Goal: Information Seeking & Learning: Get advice/opinions

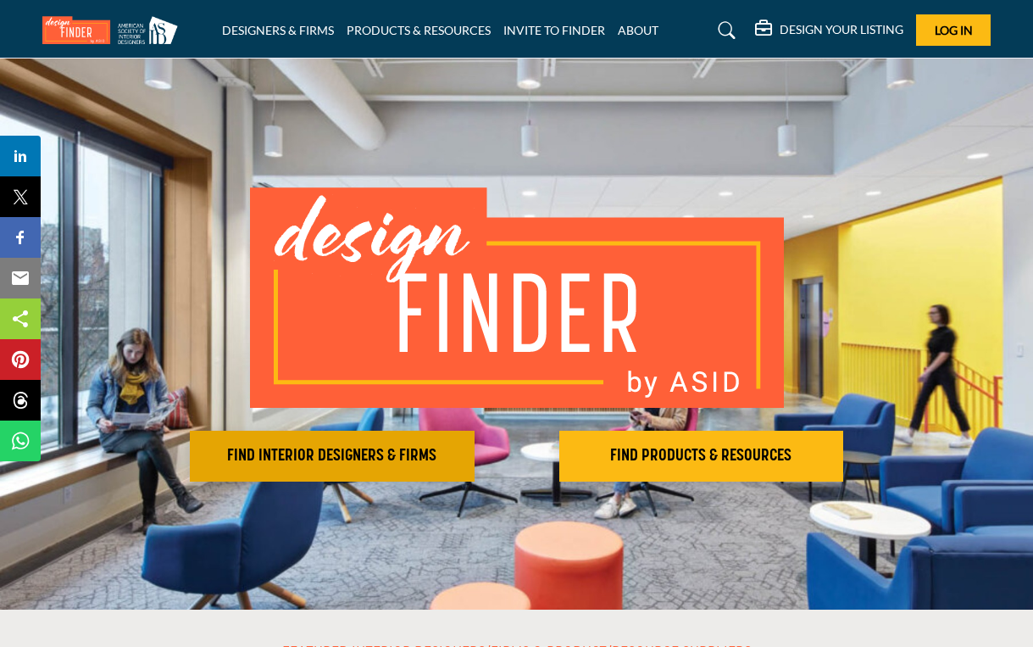
click at [387, 465] on h2 "FIND INTERIOR DESIGNERS & FIRMS" at bounding box center [332, 456] width 275 height 20
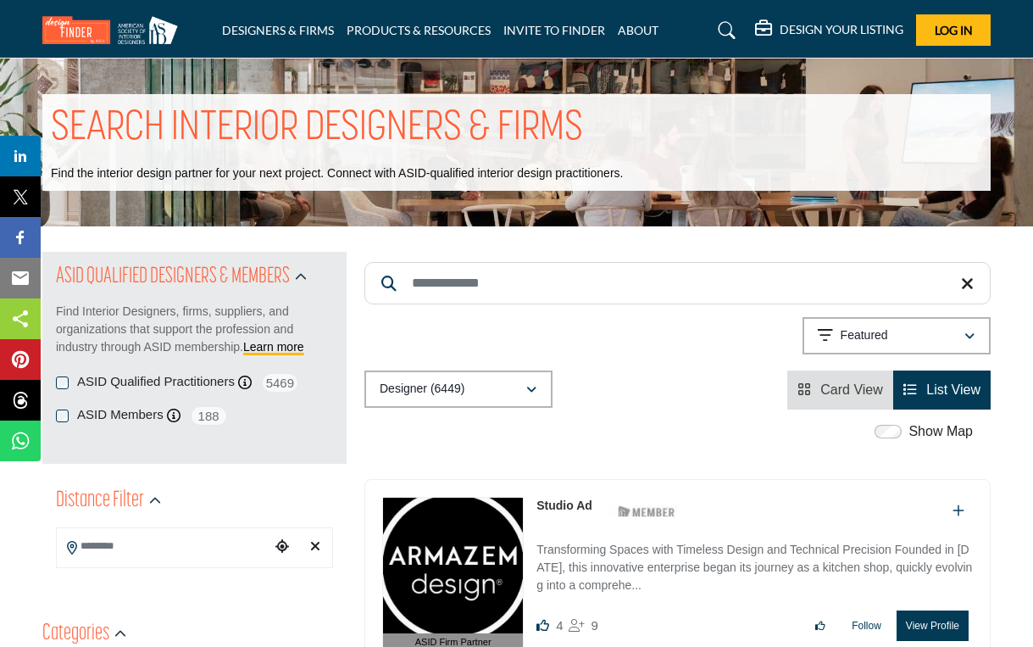
click at [533, 384] on icon "button" at bounding box center [531, 390] width 10 height 12
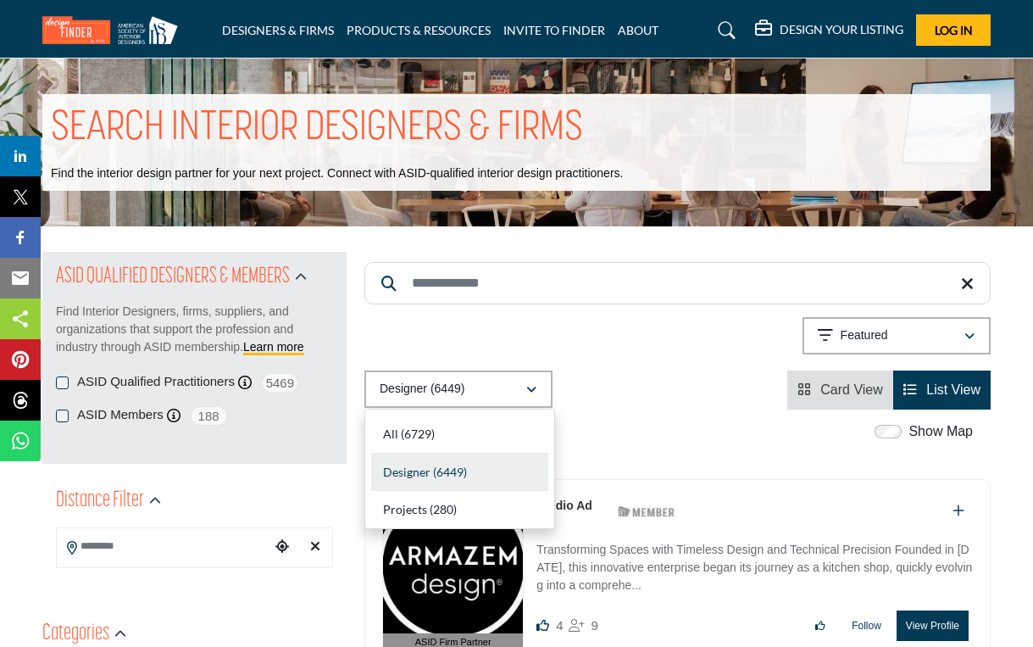
click at [533, 330] on div "Showing 21 results out of 6449 Featured" at bounding box center [677, 338] width 626 height 43
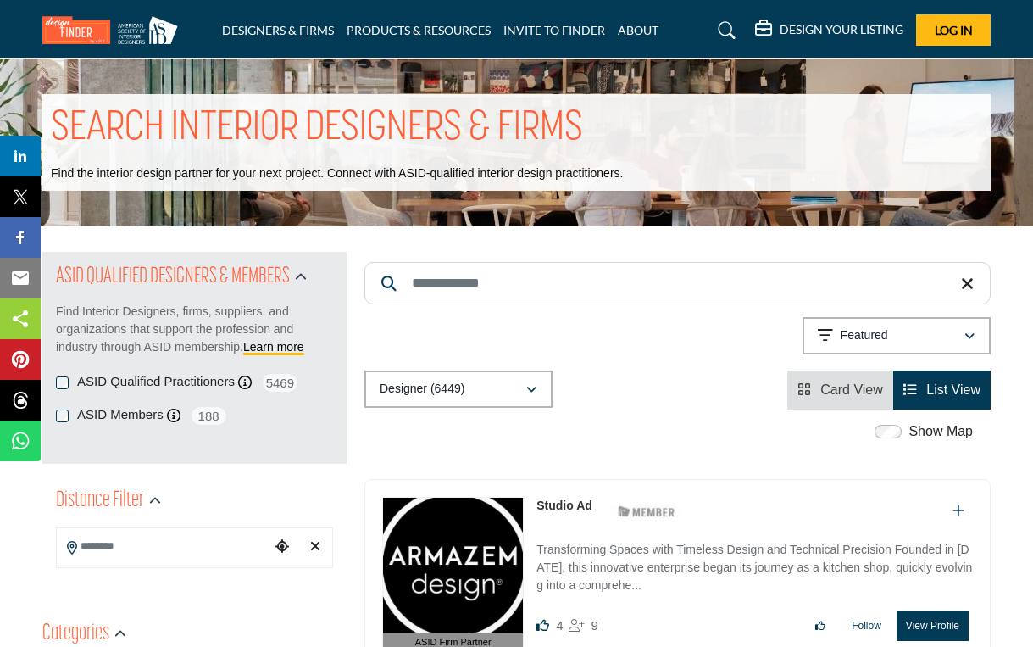
click at [534, 387] on icon "button" at bounding box center [531, 390] width 10 height 12
click at [415, 288] on input "Search Keyword" at bounding box center [677, 283] width 626 height 42
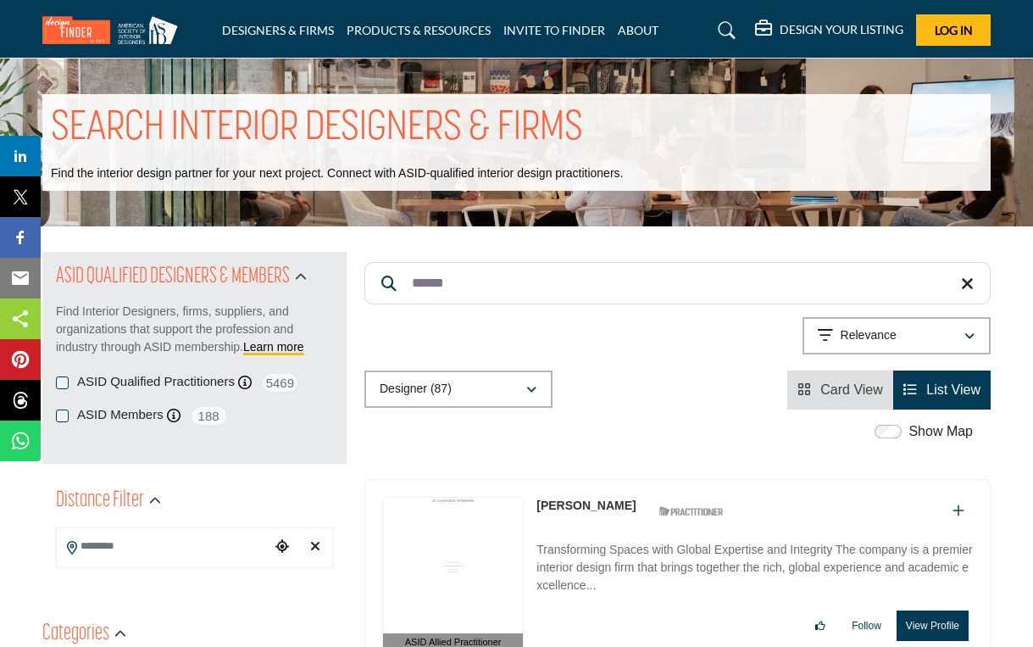
click at [459, 286] on input "******" at bounding box center [677, 283] width 626 height 42
type input "*"
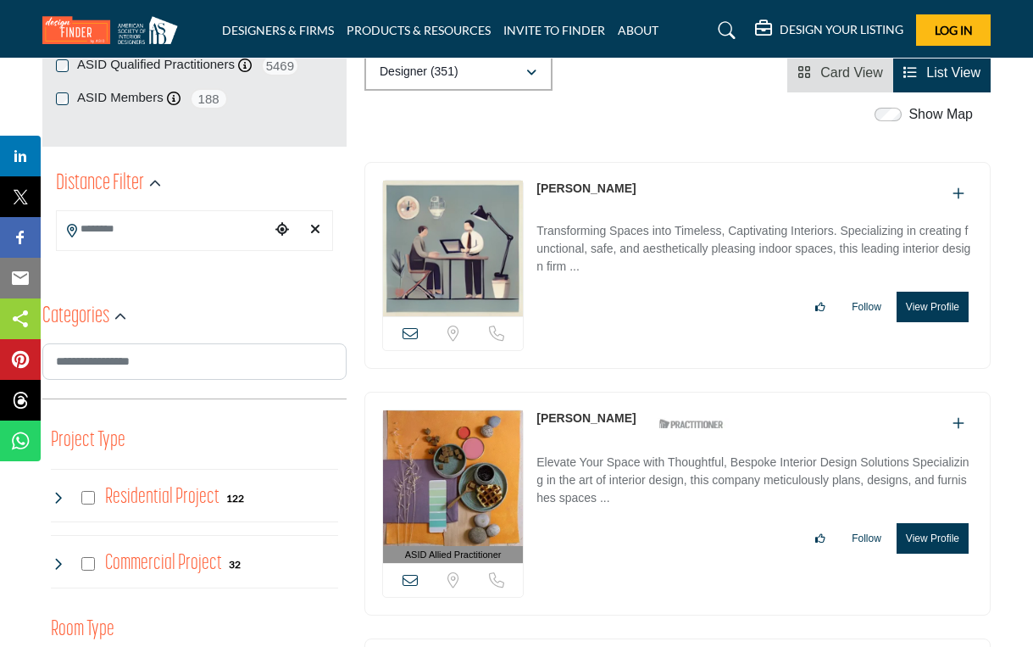
scroll to position [316, 0]
type input "*******"
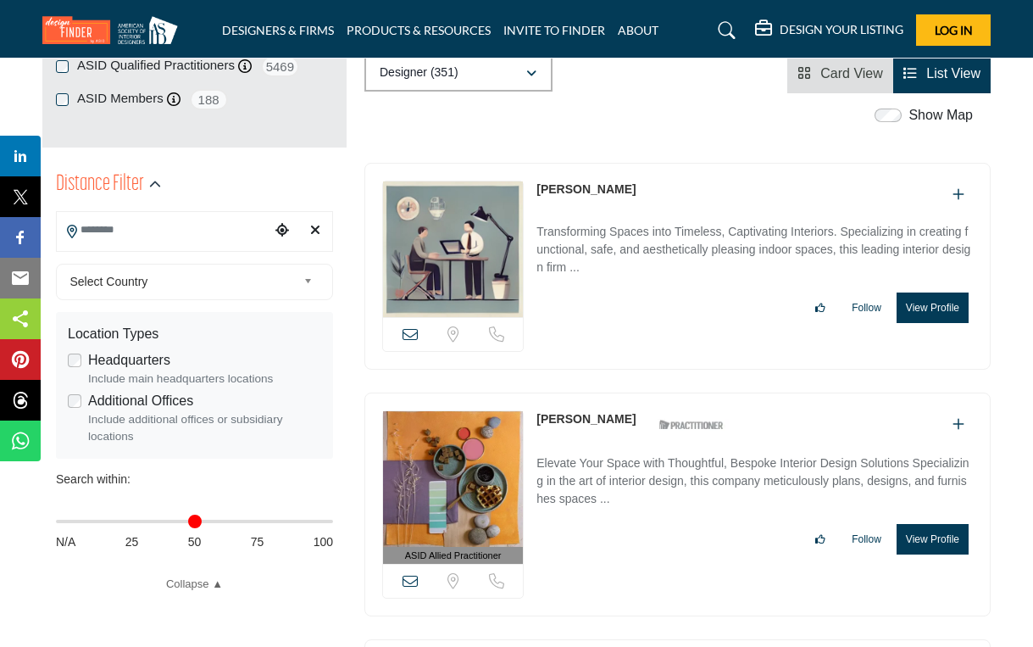
click at [233, 235] on input "Search Location" at bounding box center [164, 230] width 214 height 33
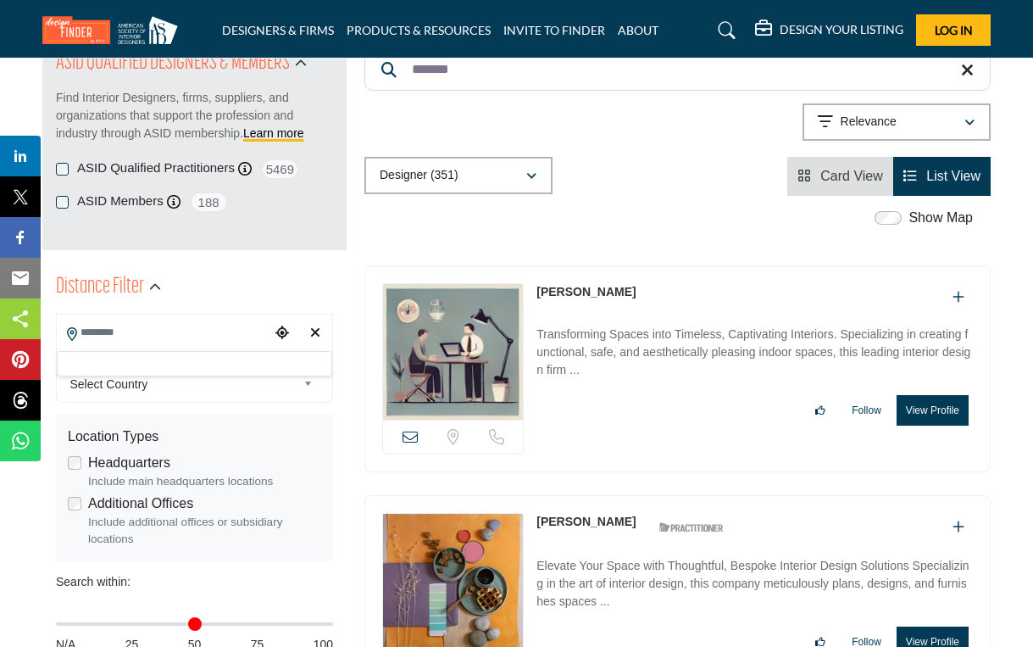
scroll to position [168, 0]
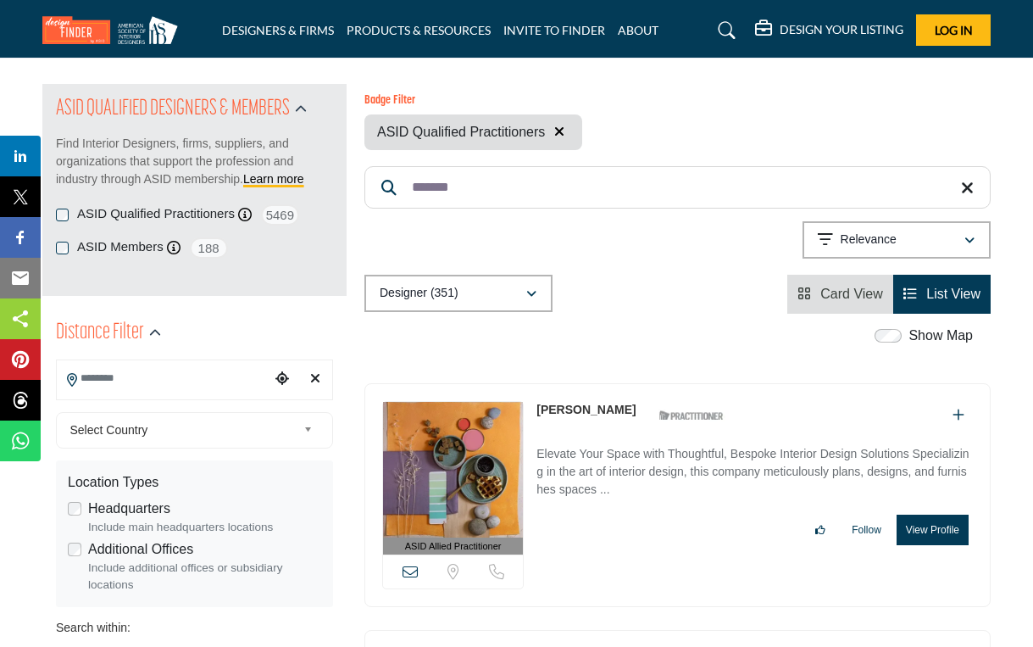
scroll to position [29, 0]
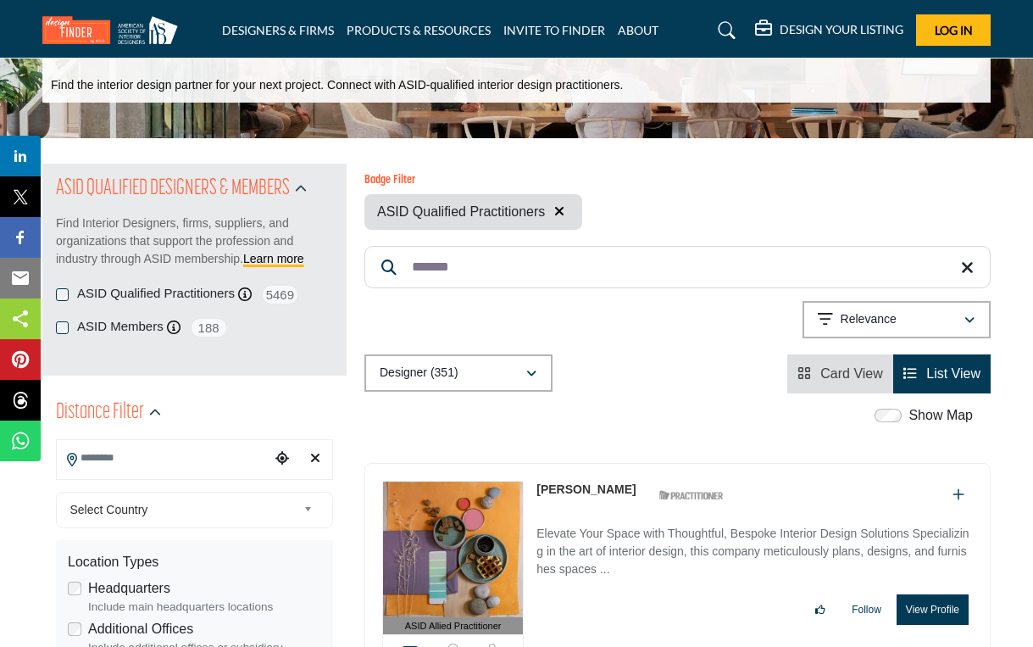
click at [63, 211] on div "ASID QUALIFIED DESIGNERS & MEMBERS Find Interior Designers, firms, suppliers, a…" at bounding box center [194, 270] width 304 height 212
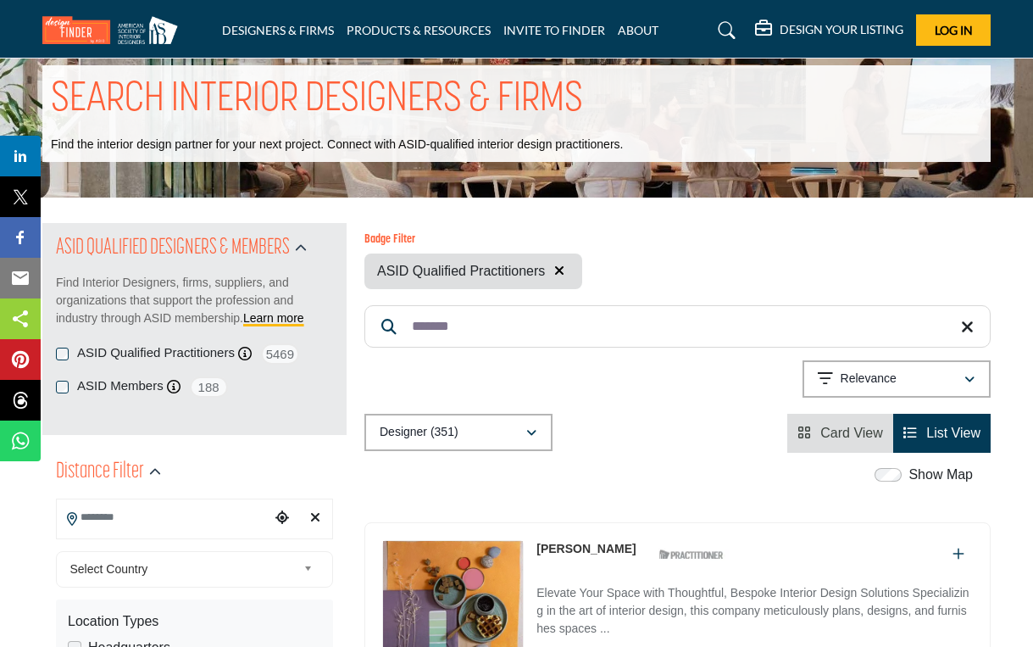
scroll to position [0, 0]
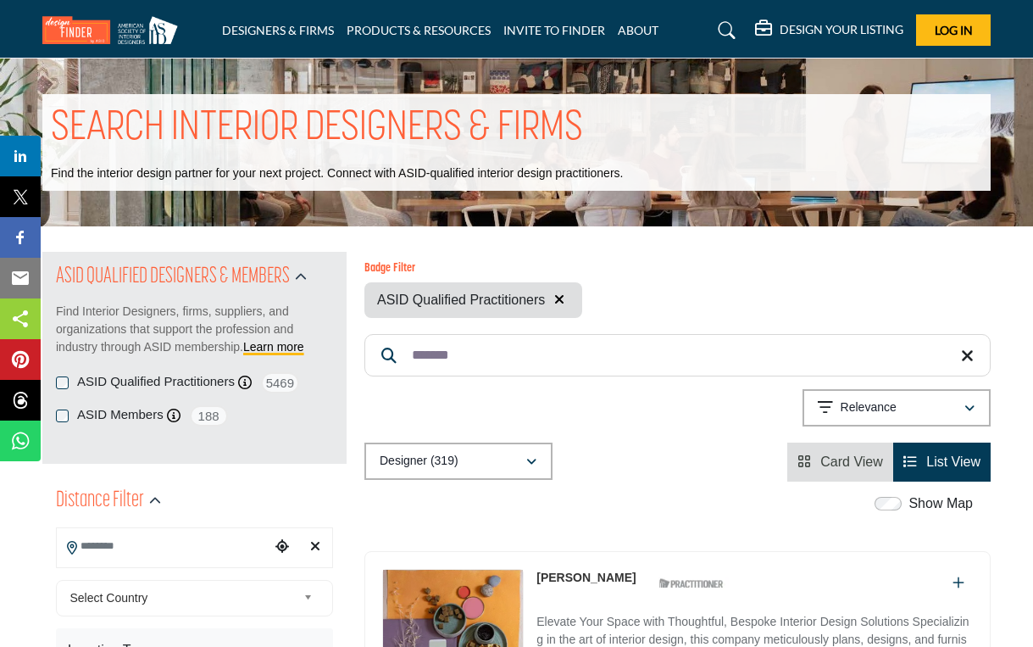
click at [964, 352] on icon at bounding box center [967, 355] width 13 height 17
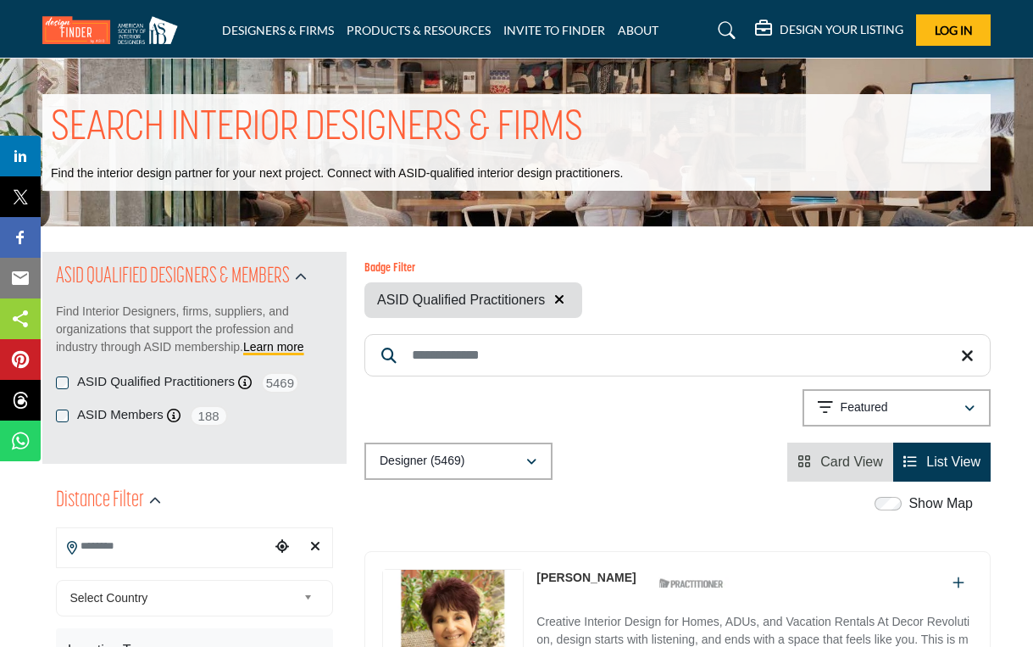
click at [543, 360] on input "Search Keyword" at bounding box center [677, 355] width 626 height 42
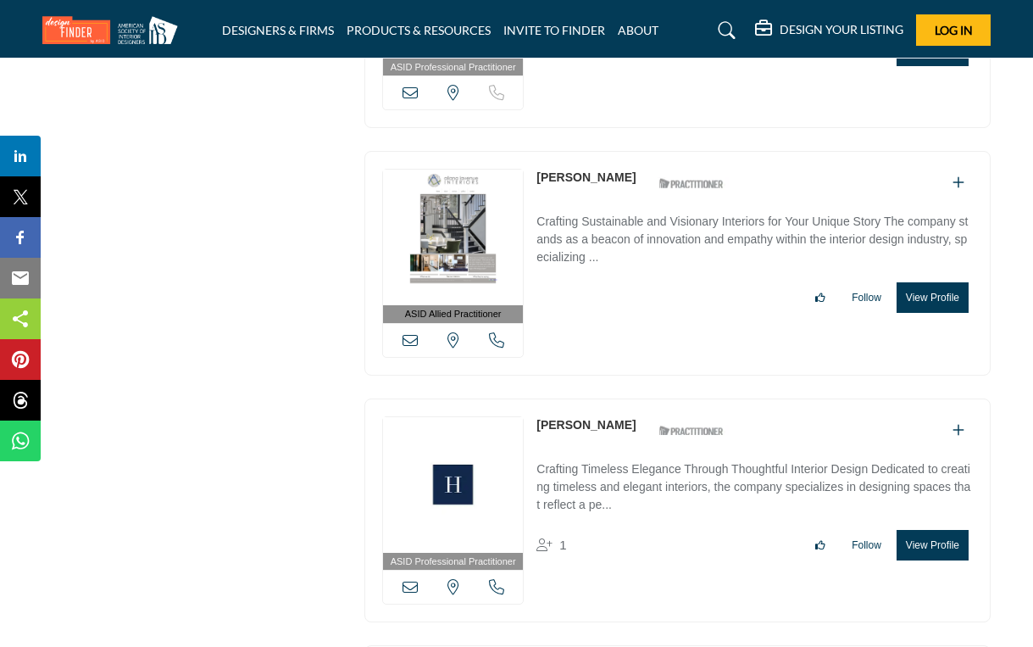
scroll to position [4603, 0]
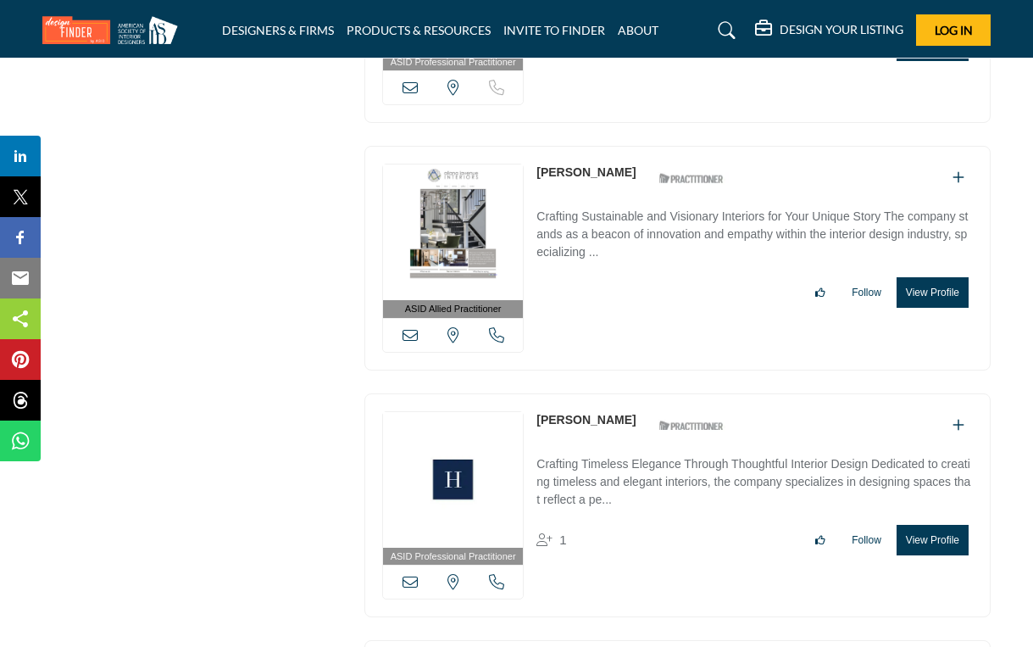
type input "******"
click at [573, 413] on link "Elizabeth McBride" at bounding box center [585, 420] width 99 height 14
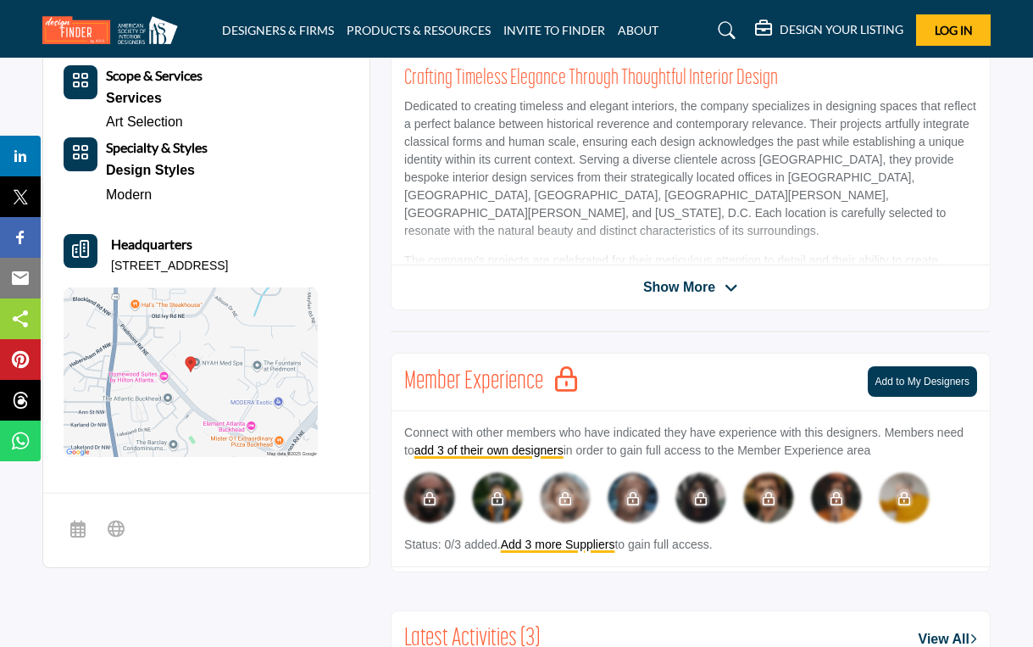
scroll to position [499, 0]
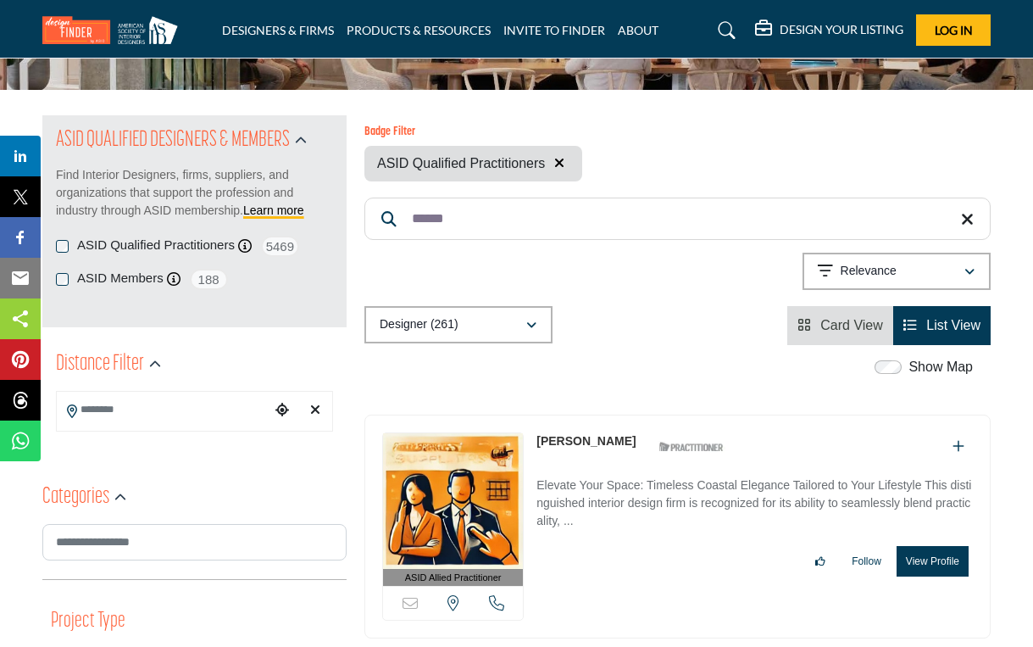
scroll to position [146, 0]
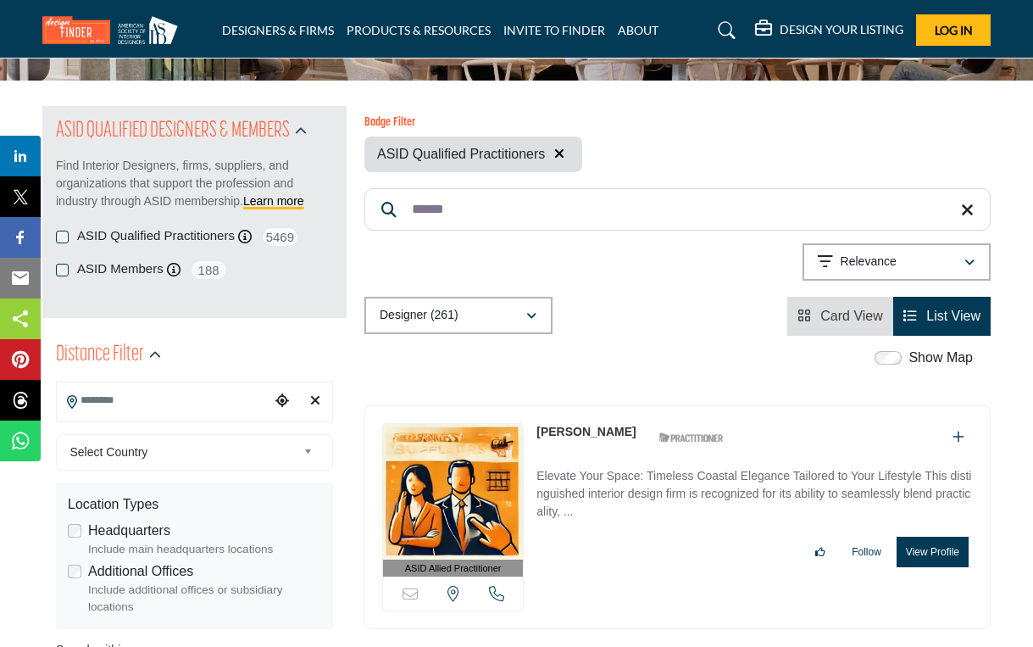
click at [147, 405] on input "Search Location" at bounding box center [164, 400] width 214 height 33
click at [108, 427] on div at bounding box center [194, 431] width 275 height 25
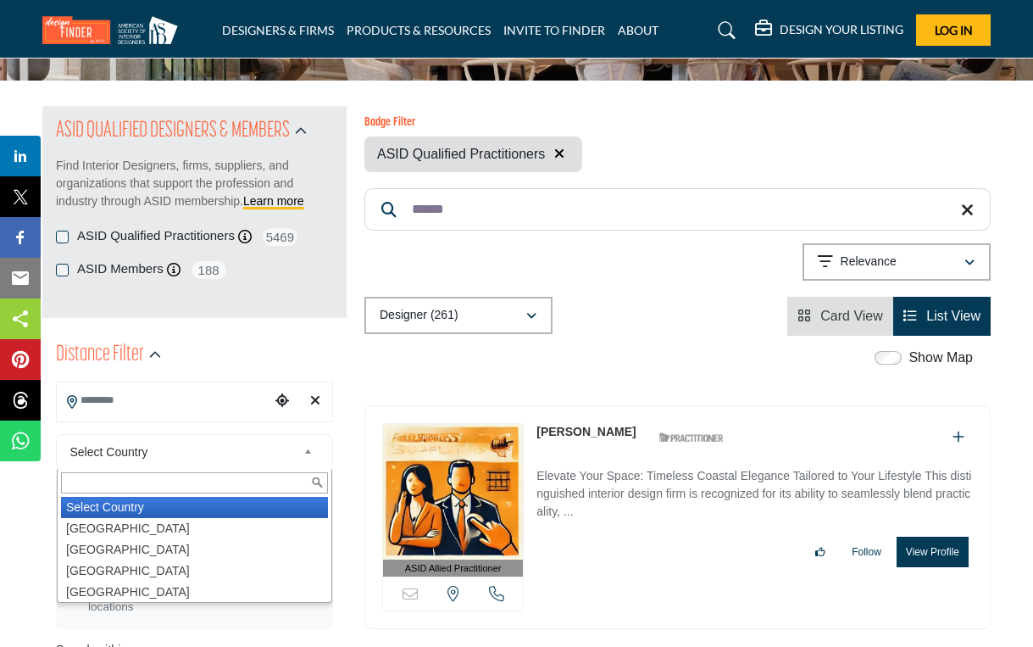
click at [123, 447] on span "Select Country" at bounding box center [183, 451] width 227 height 20
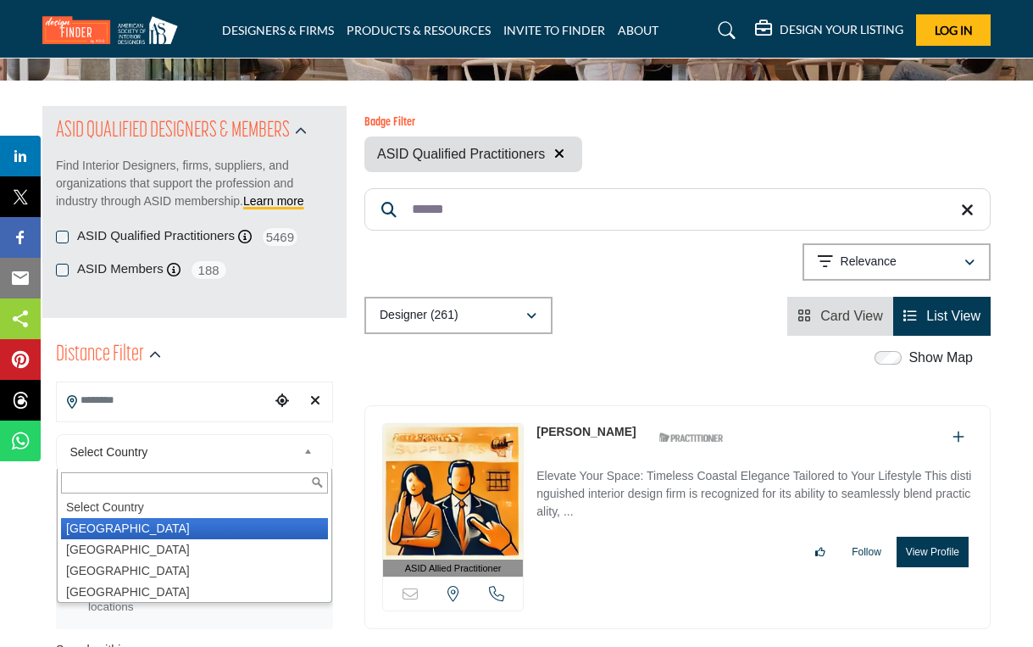
click at [119, 523] on li "United States" at bounding box center [194, 528] width 267 height 21
type input "***"
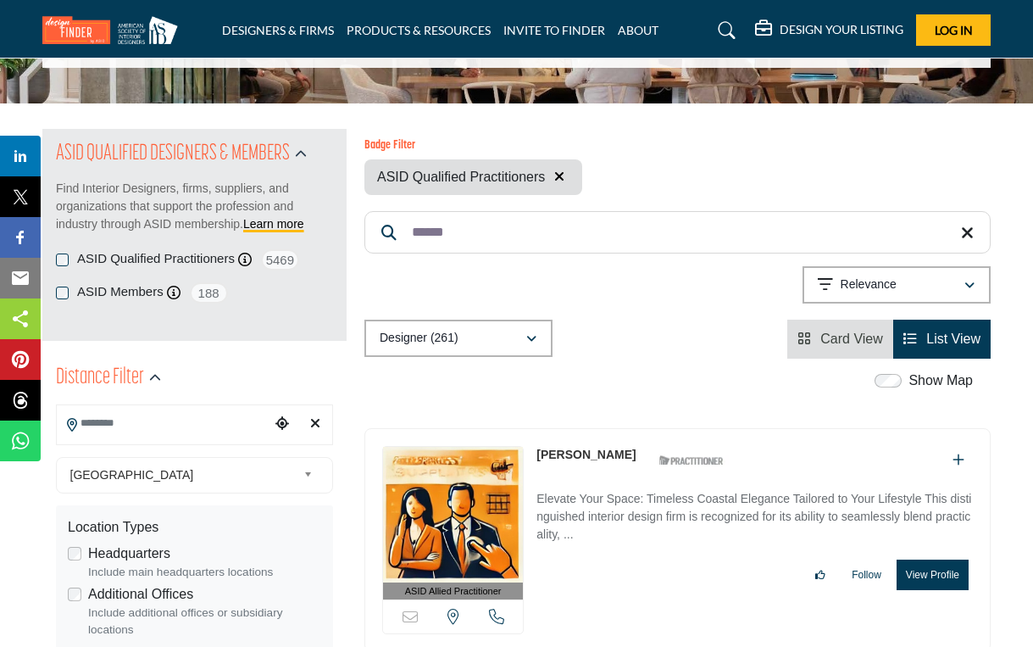
scroll to position [125, 0]
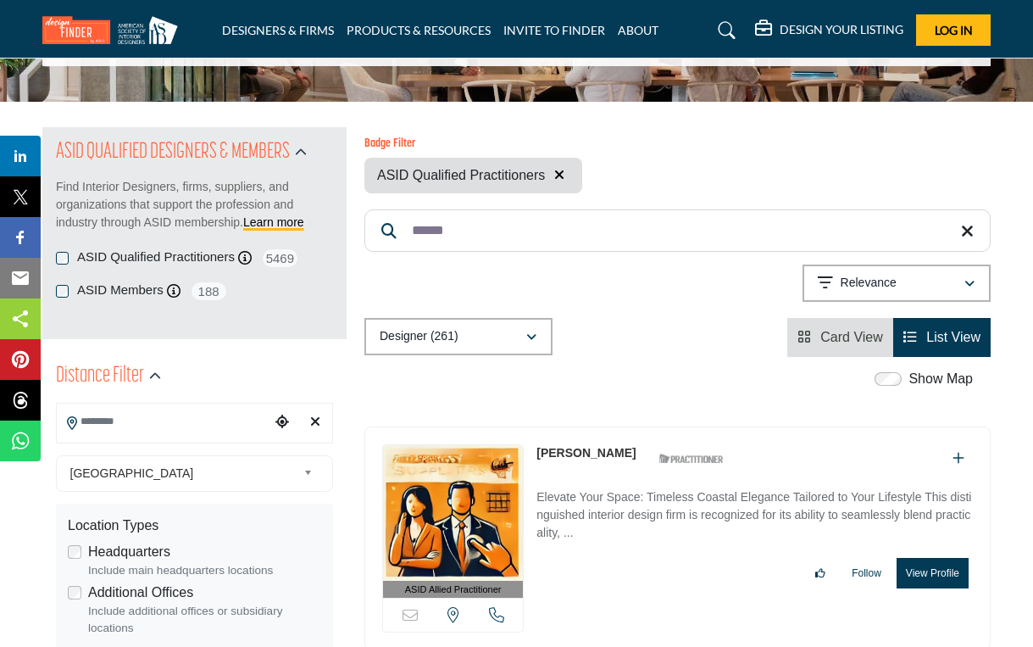
click at [199, 425] on input "Search Location" at bounding box center [164, 421] width 214 height 33
type input "*"
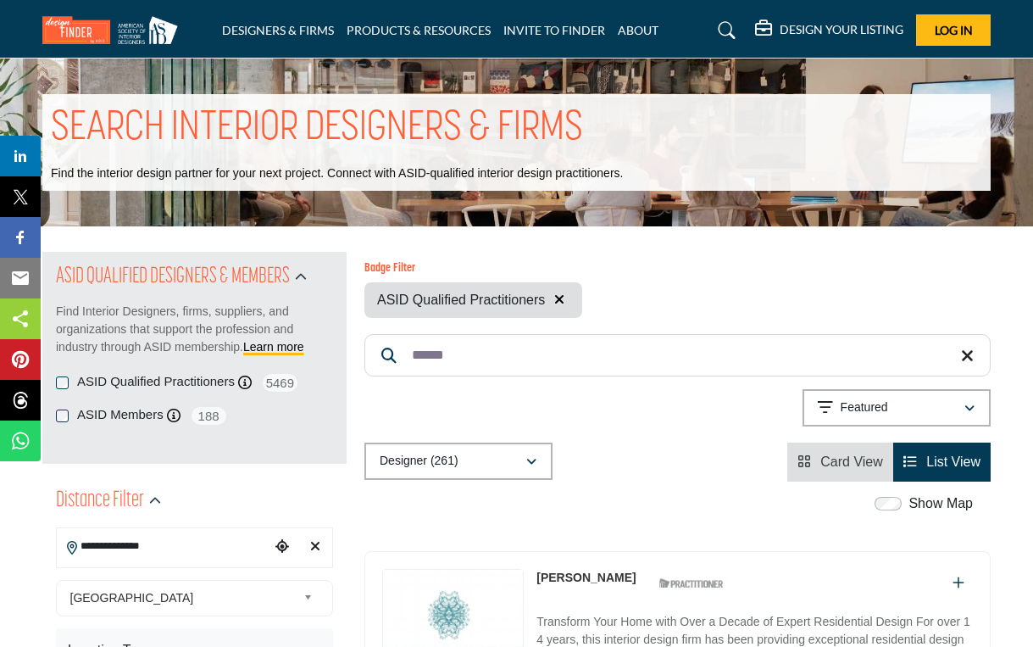
type input "**********"
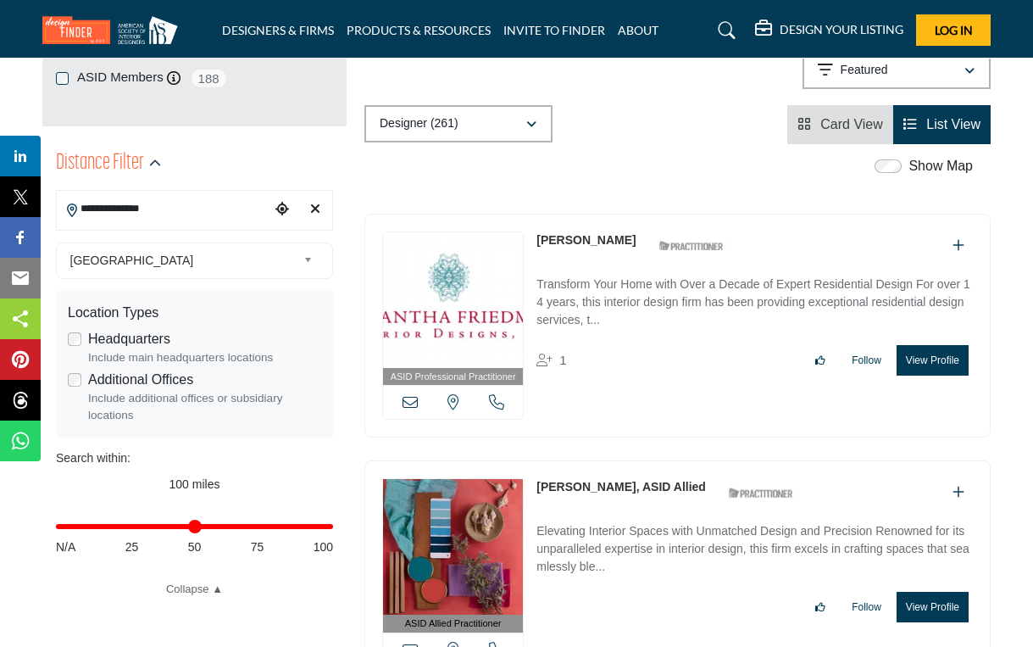
scroll to position [340, 0]
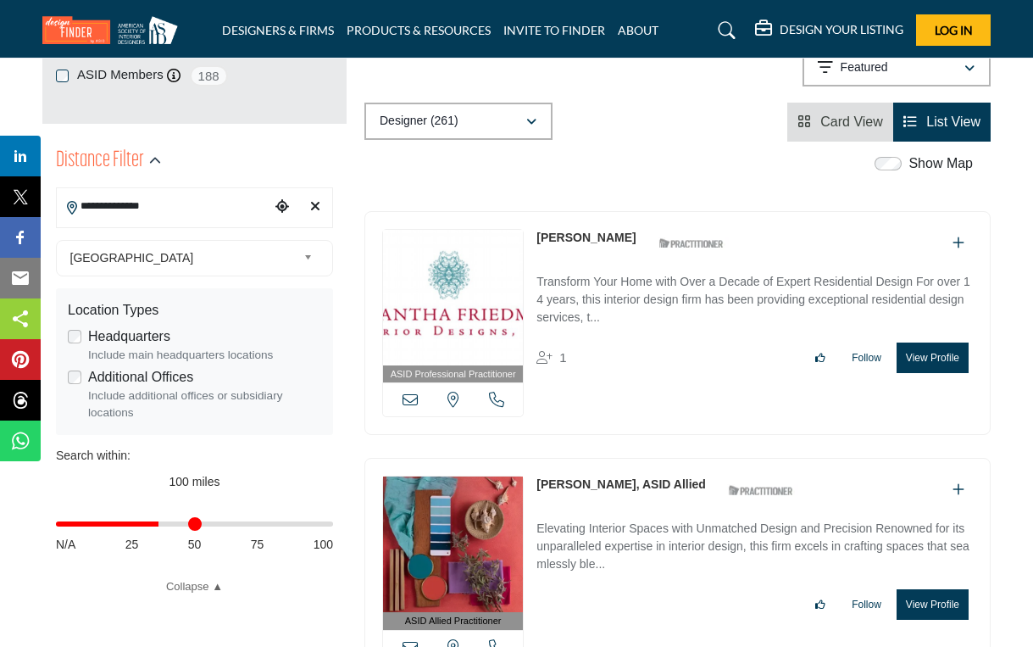
type input "**"
click at [161, 524] on input "Distance in miles" at bounding box center [194, 523] width 277 height 3
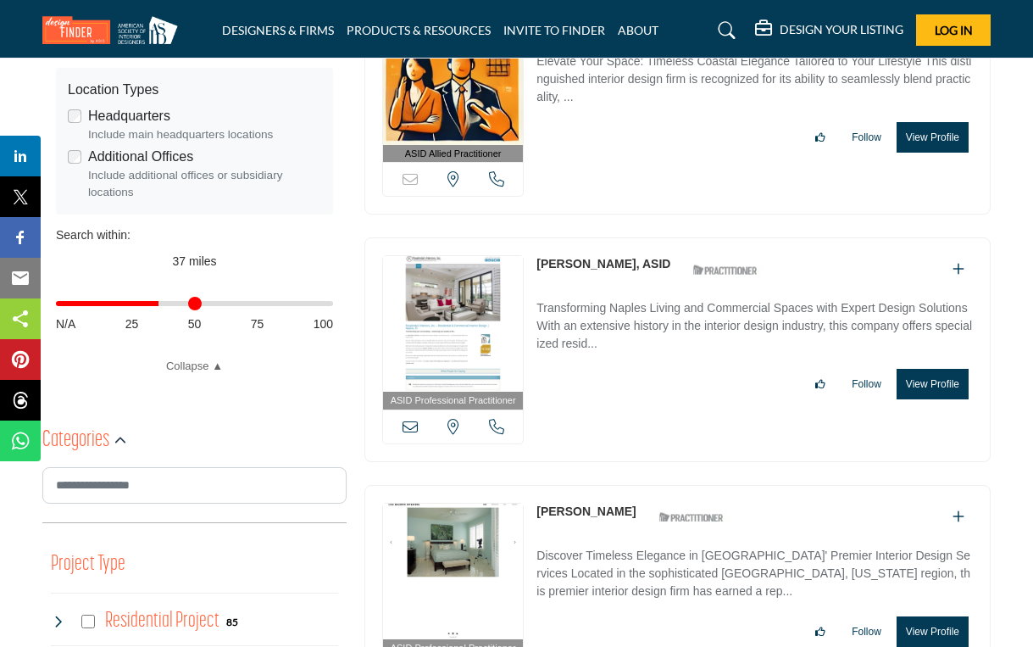
scroll to position [561, 0]
click at [577, 513] on link "[PERSON_NAME]" at bounding box center [585, 510] width 99 height 14
click at [576, 510] on link "[PERSON_NAME]" at bounding box center [585, 510] width 99 height 14
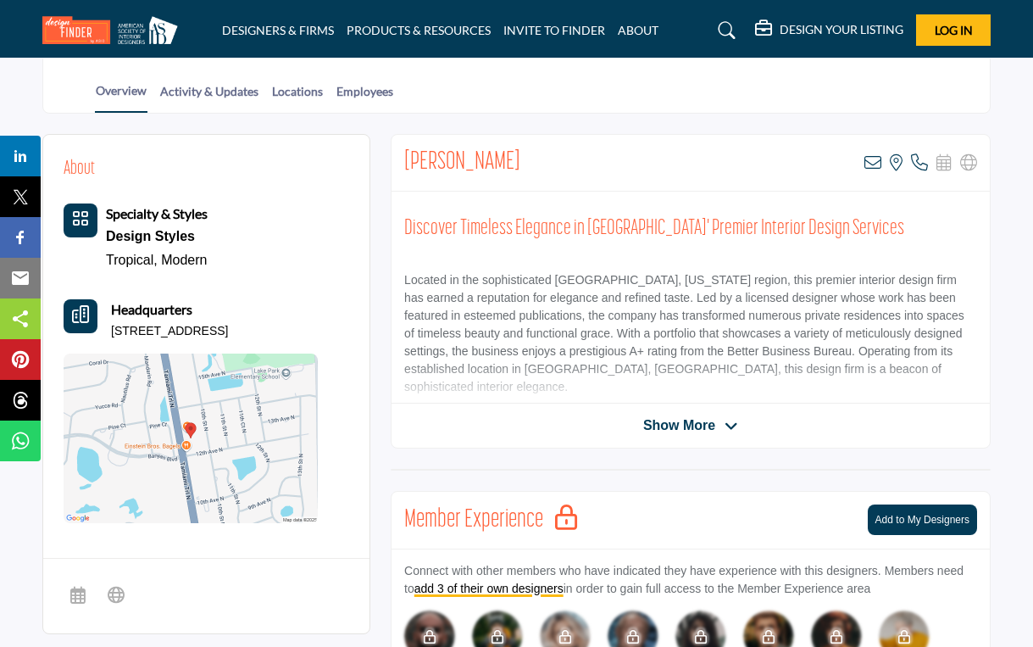
scroll to position [347, 0]
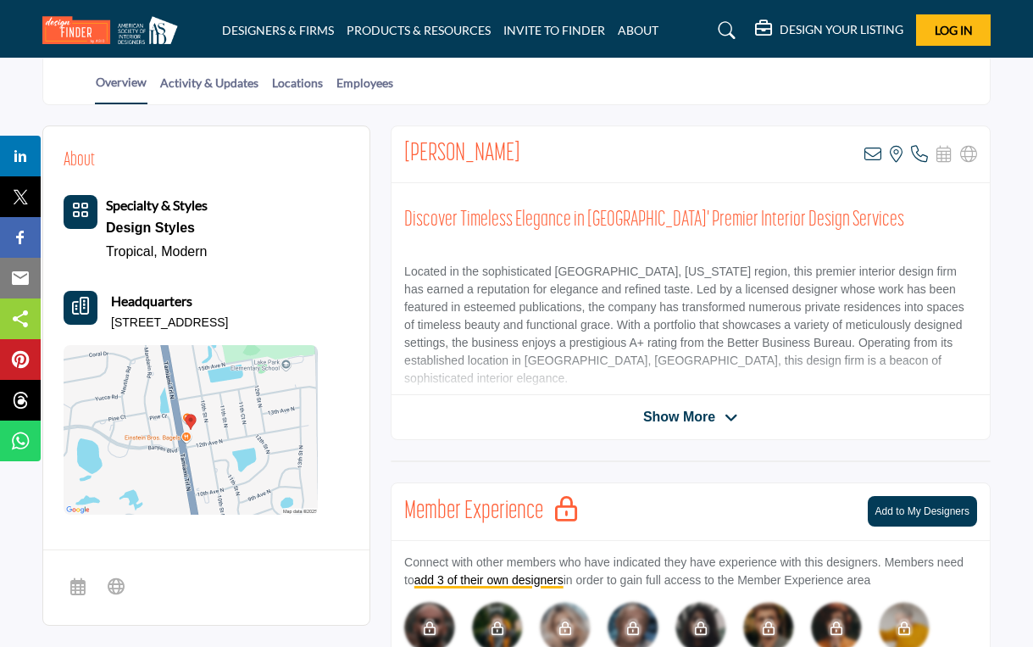
click at [699, 410] on span "Show More" at bounding box center [679, 417] width 72 height 20
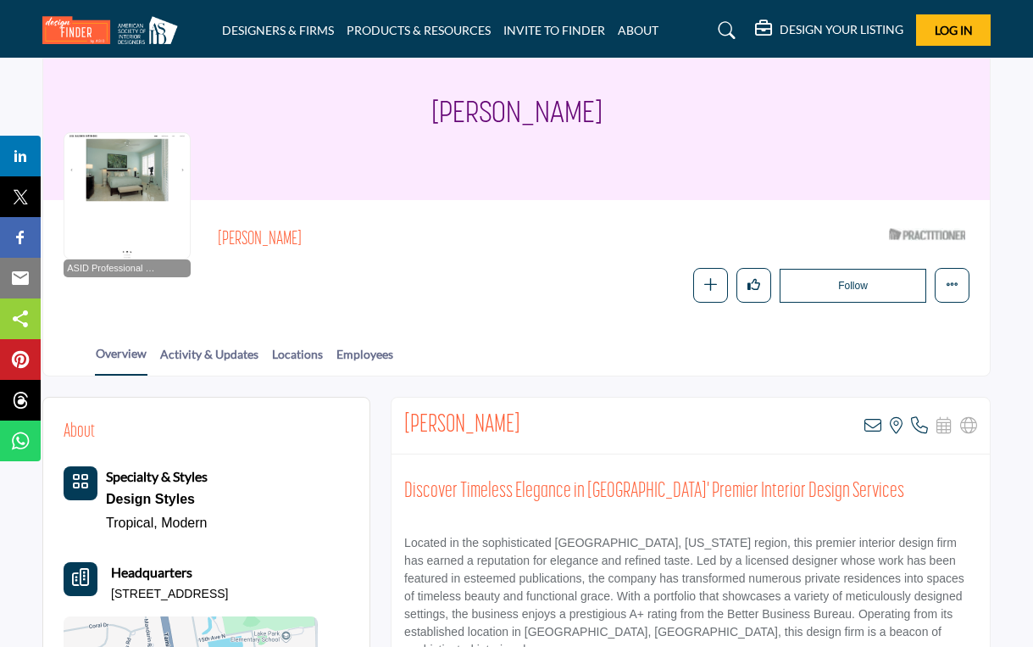
scroll to position [69, 0]
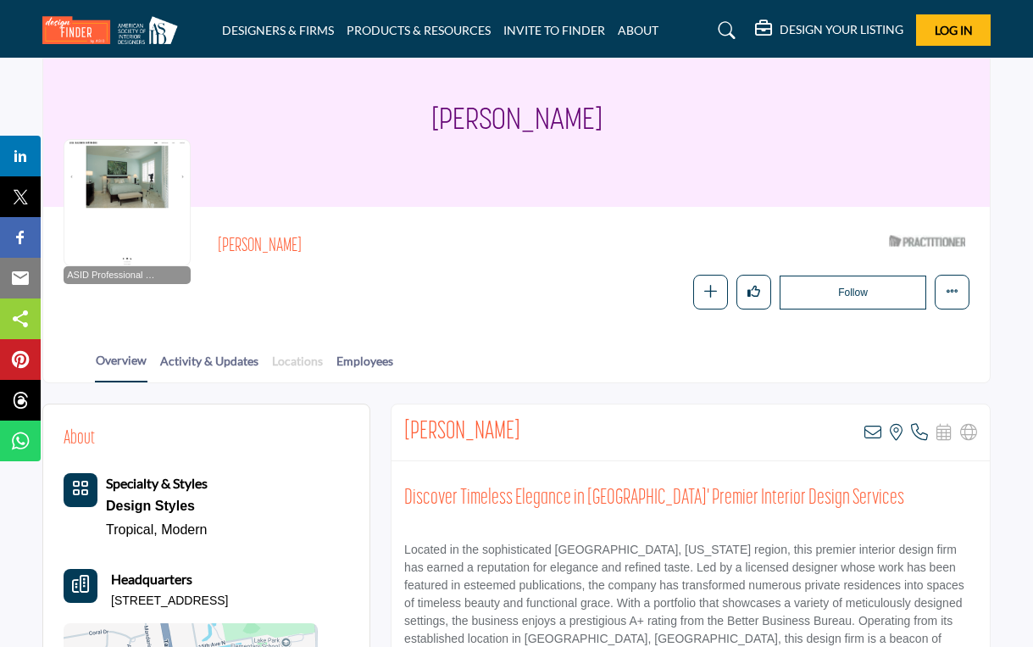
click at [302, 356] on link "Locations" at bounding box center [297, 367] width 53 height 30
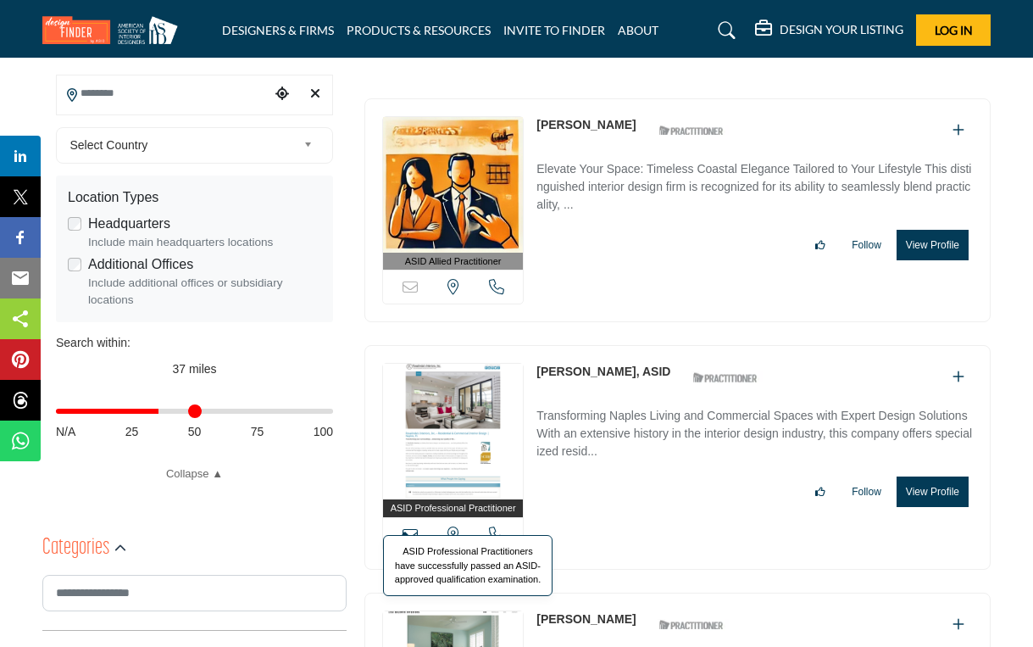
scroll to position [433, 0]
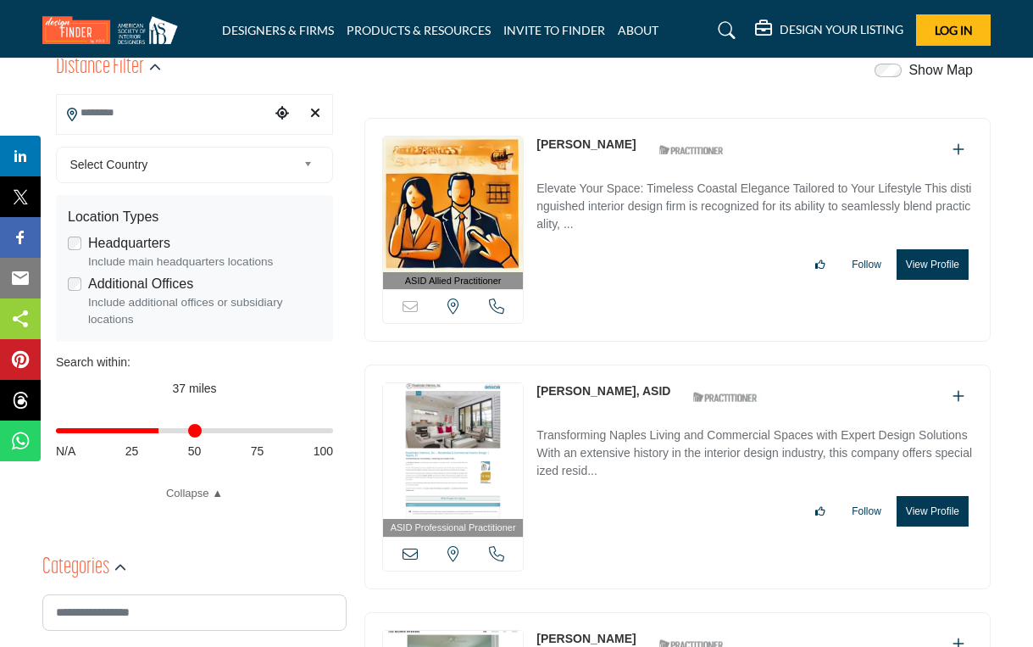
click at [556, 139] on link "[PERSON_NAME]" at bounding box center [585, 144] width 99 height 14
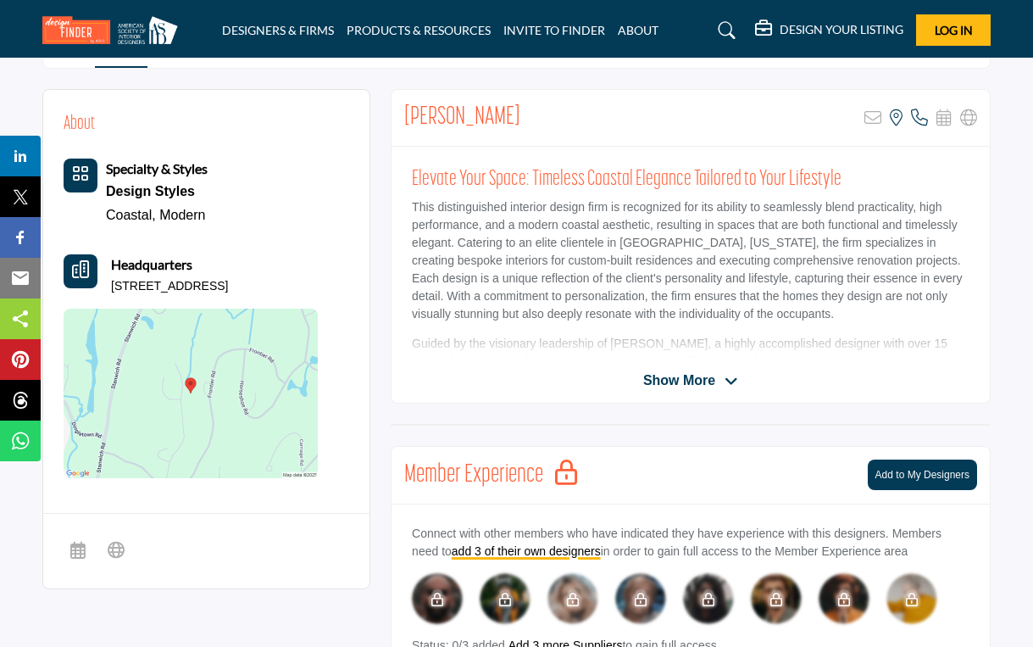
scroll to position [385, 0]
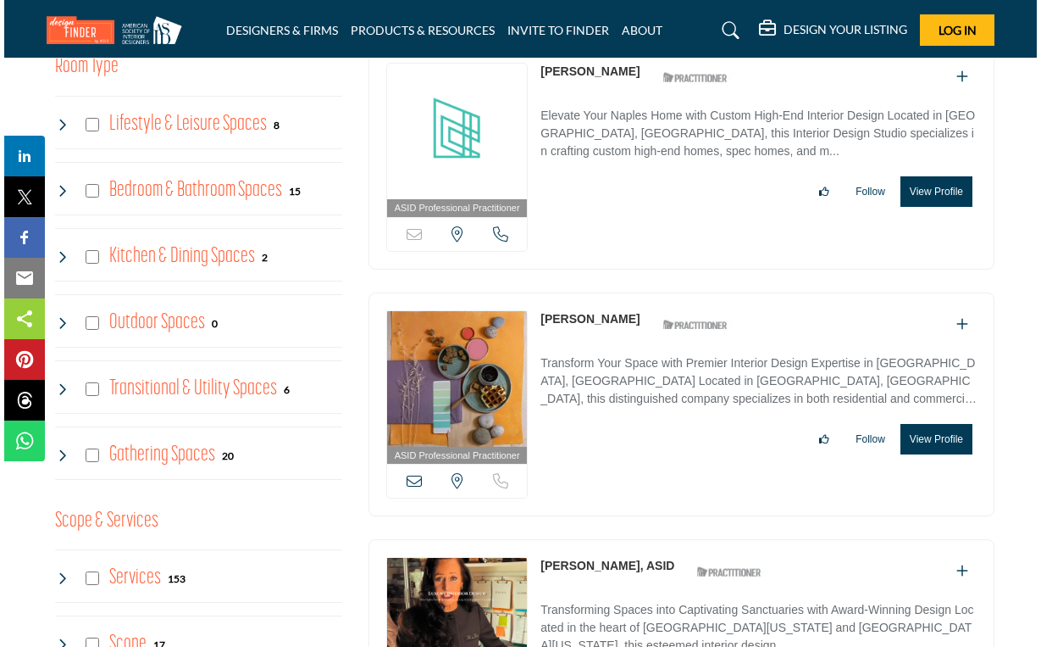
scroll to position [1261, 0]
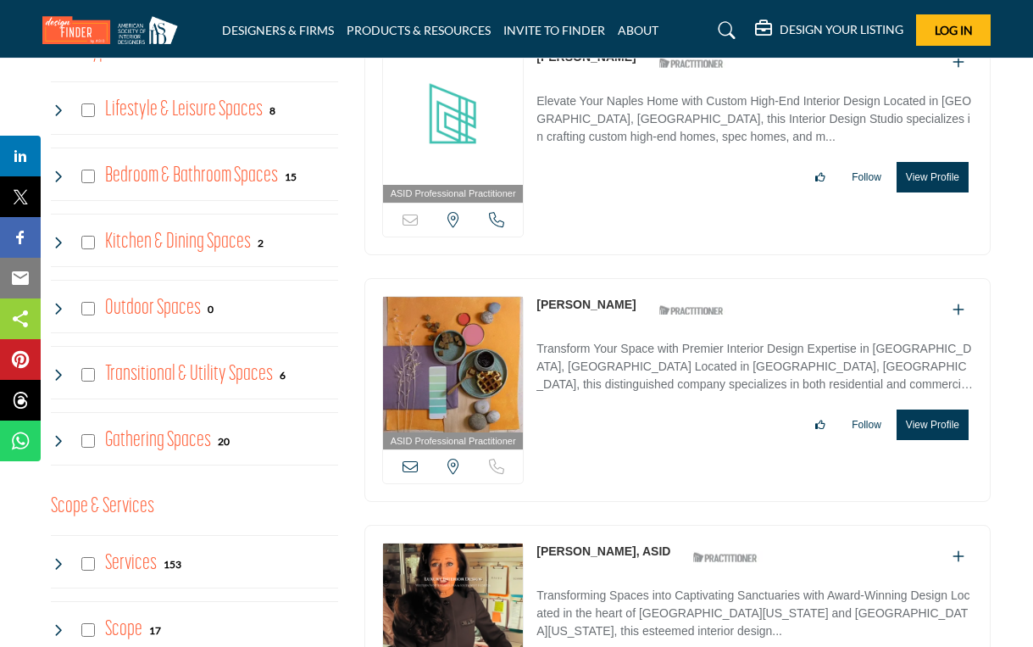
click at [913, 430] on button "View Profile" at bounding box center [932, 424] width 72 height 31
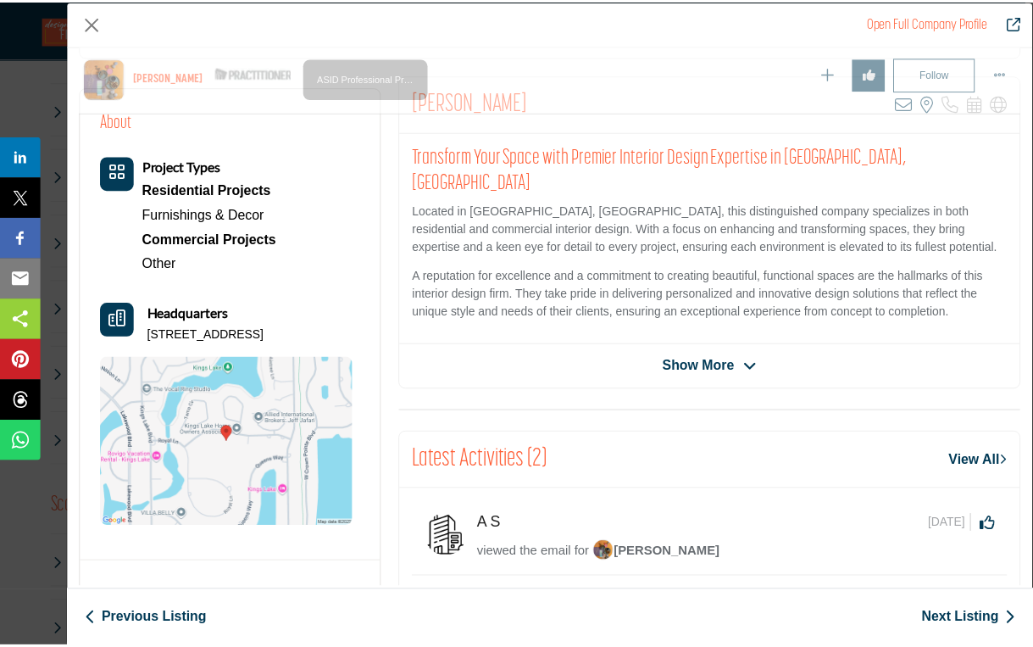
scroll to position [365, 0]
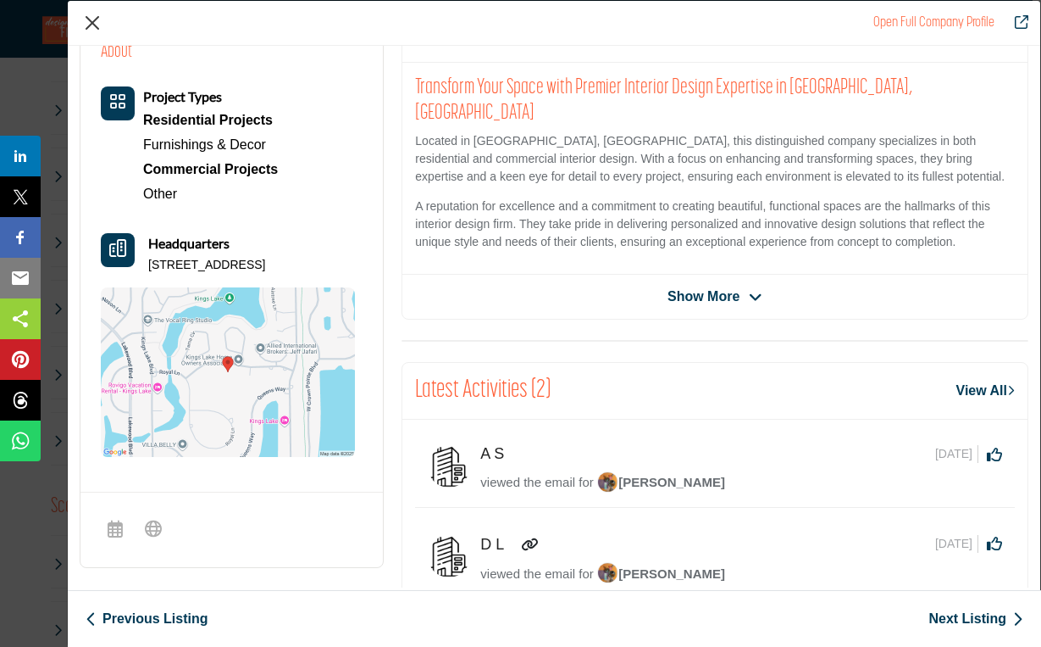
click at [91, 15] on button "Close" at bounding box center [92, 22] width 25 height 25
